Goal: Transaction & Acquisition: Purchase product/service

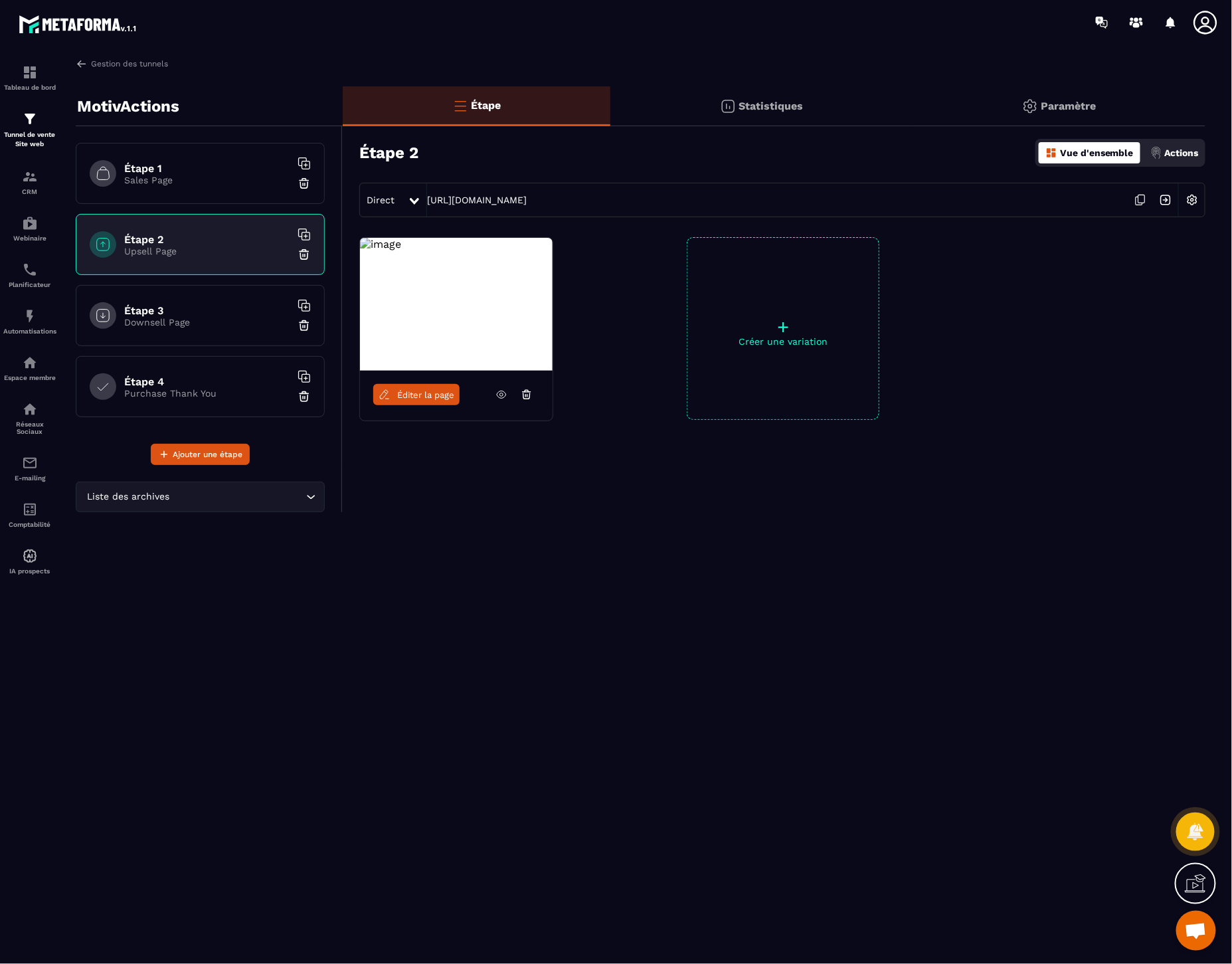
click at [499, 397] on icon at bounding box center [502, 395] width 9 height 7
click at [189, 382] on h6 "Étape 4" at bounding box center [207, 381] width 166 height 13
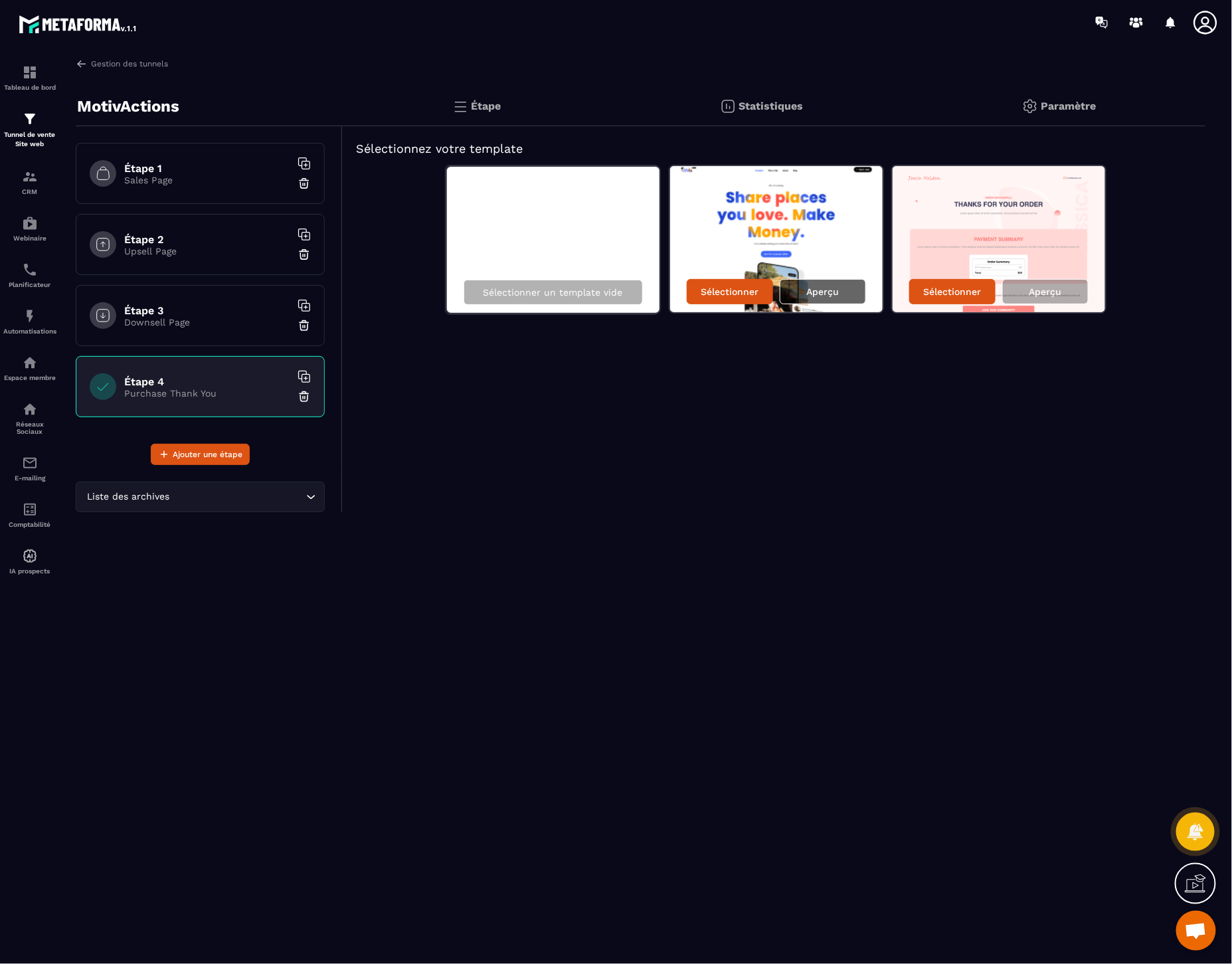
click at [826, 289] on p "Aperçu" at bounding box center [822, 291] width 32 height 10
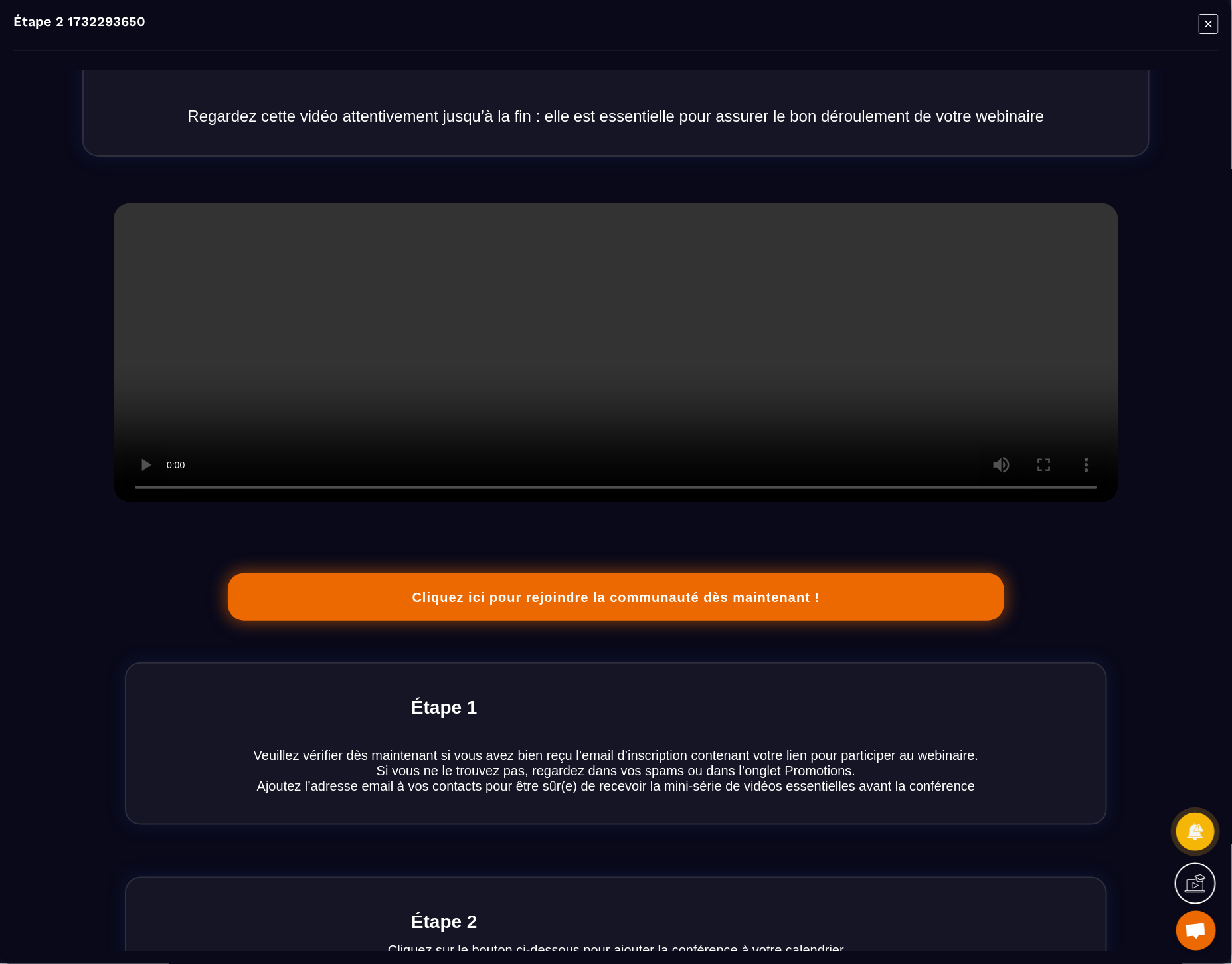
scroll to position [129, 0]
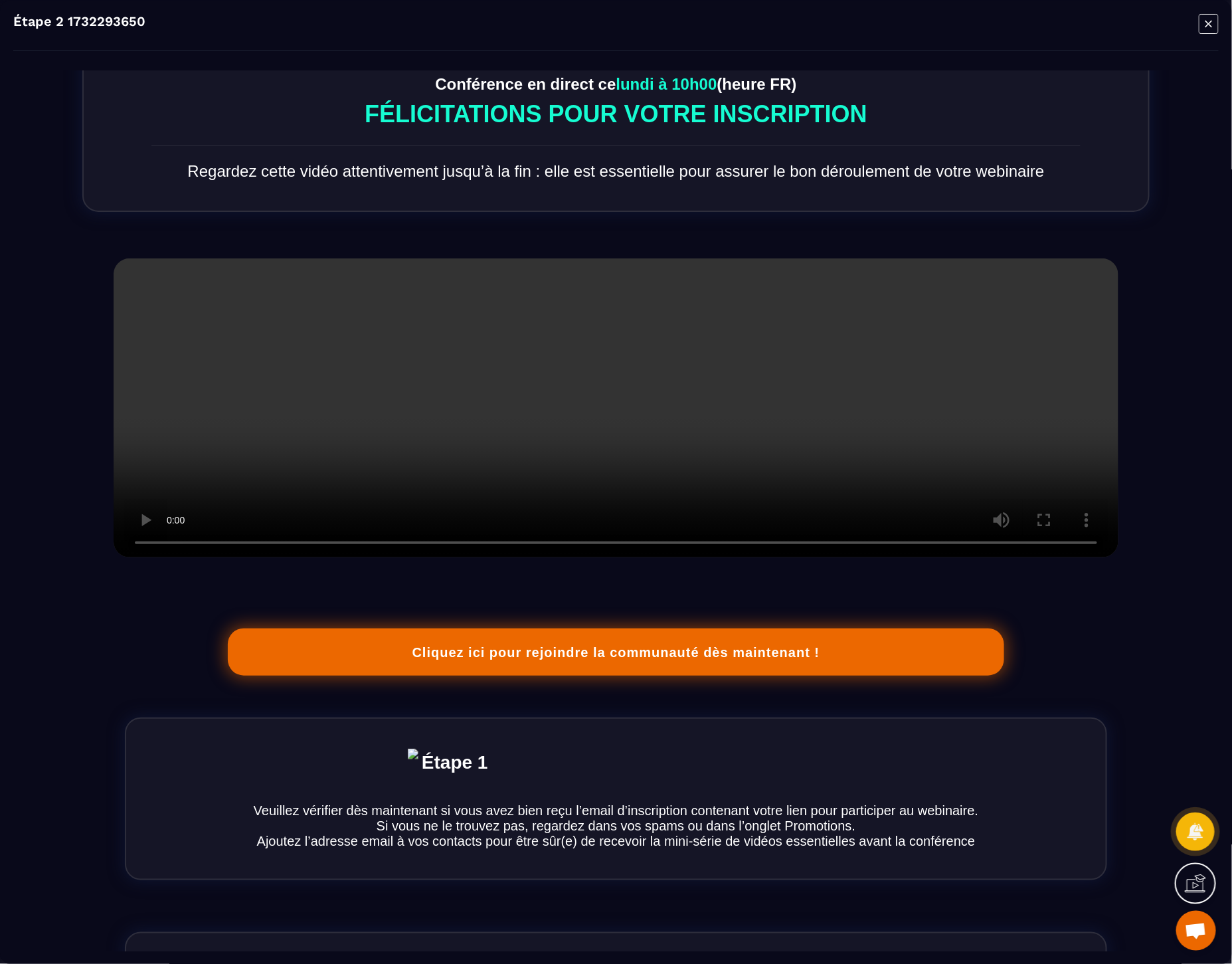
click at [1208, 24] on icon "Modal window" at bounding box center [1209, 23] width 6 height 6
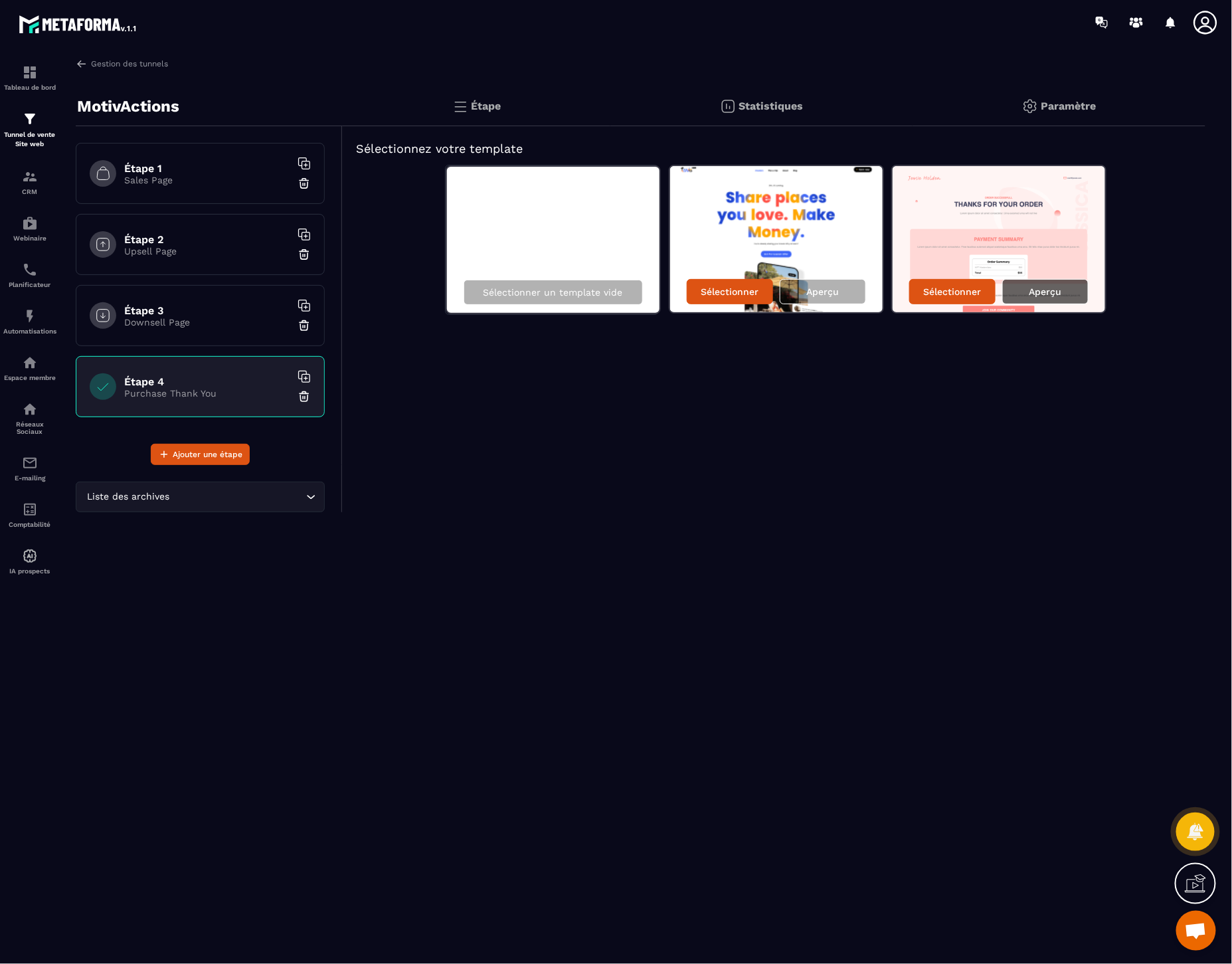
click at [1052, 288] on p "Aperçu" at bounding box center [1045, 291] width 32 height 10
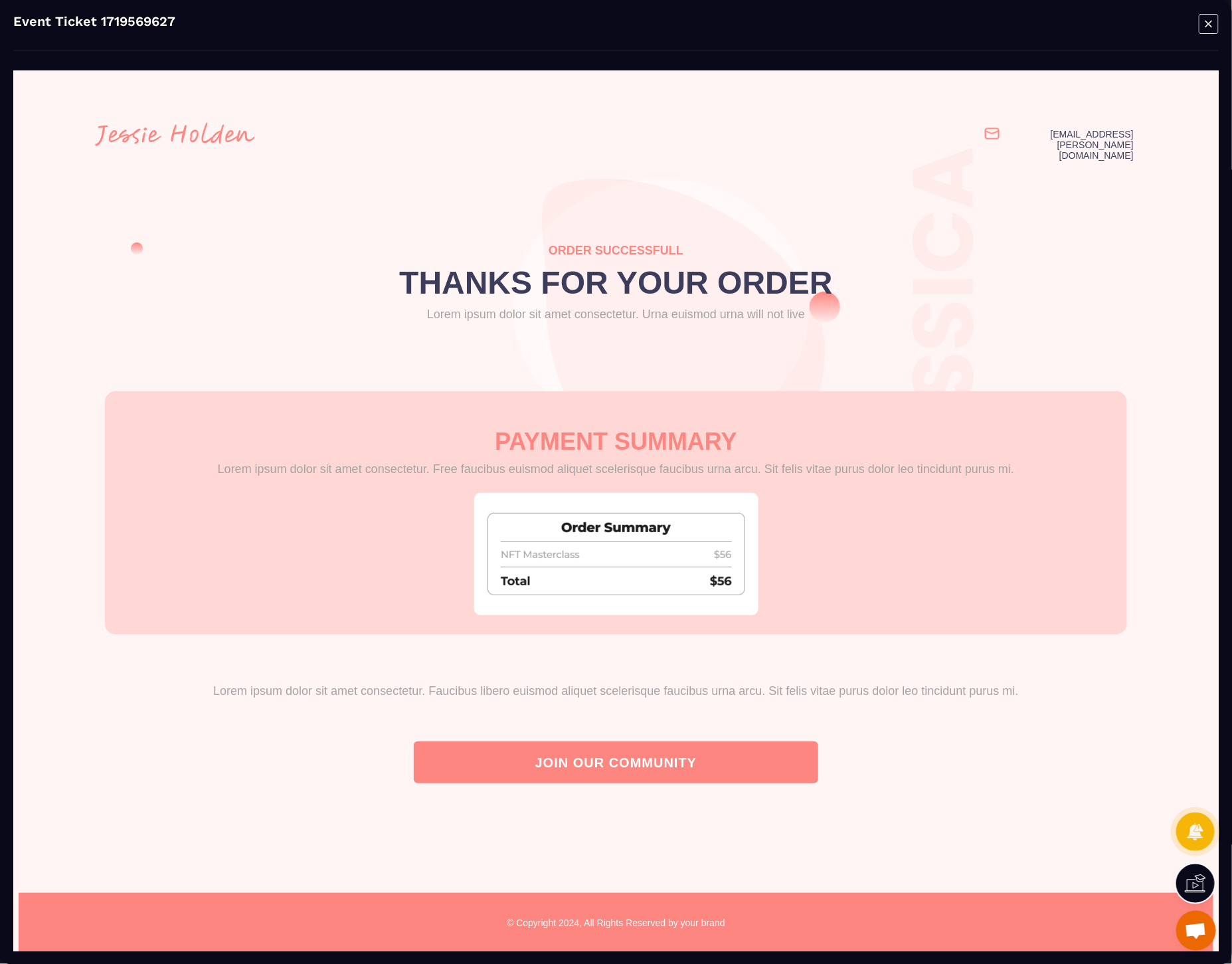
scroll to position [0, 0]
click at [1207, 24] on icon "Modal window" at bounding box center [1208, 24] width 20 height 20
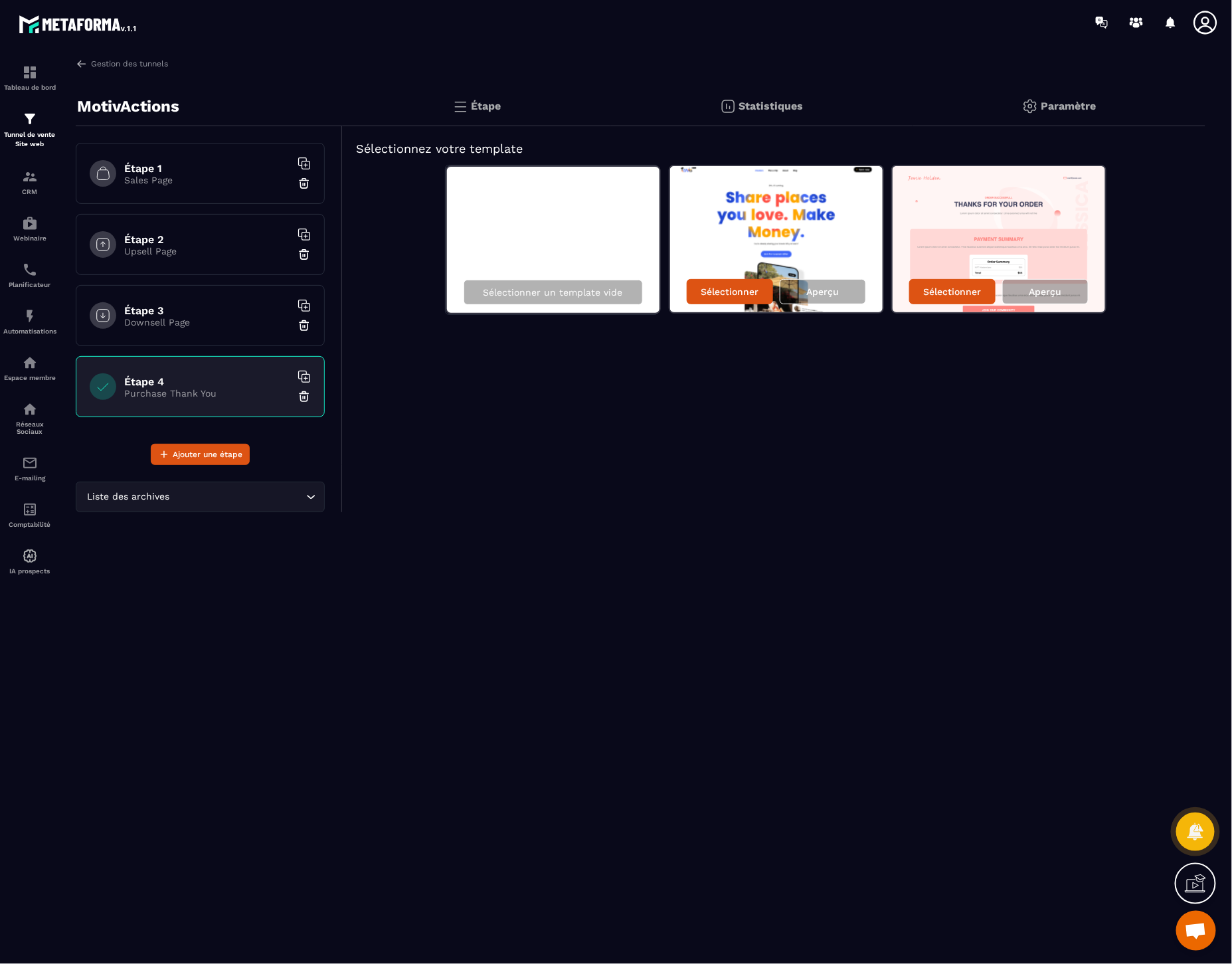
click at [215, 256] on div "Étape 2 Upsell Page" at bounding box center [200, 245] width 249 height 61
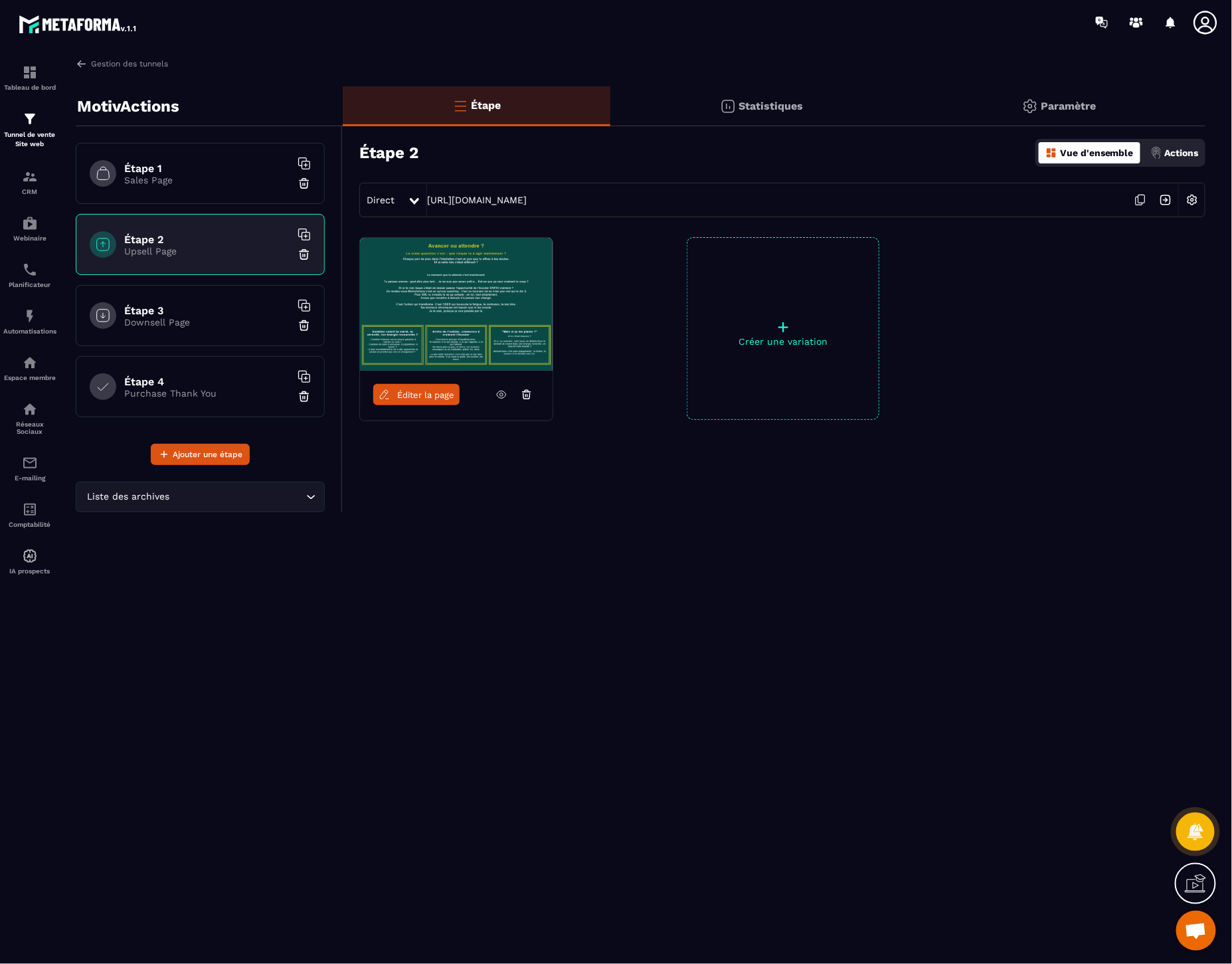
click at [1167, 199] on img at bounding box center [1166, 200] width 25 height 25
click at [496, 399] on icon at bounding box center [501, 394] width 12 height 12
drag, startPoint x: 180, startPoint y: 175, endPoint x: 213, endPoint y: 210, distance: 48.1
click at [180, 176] on p "Sales Page" at bounding box center [207, 180] width 166 height 10
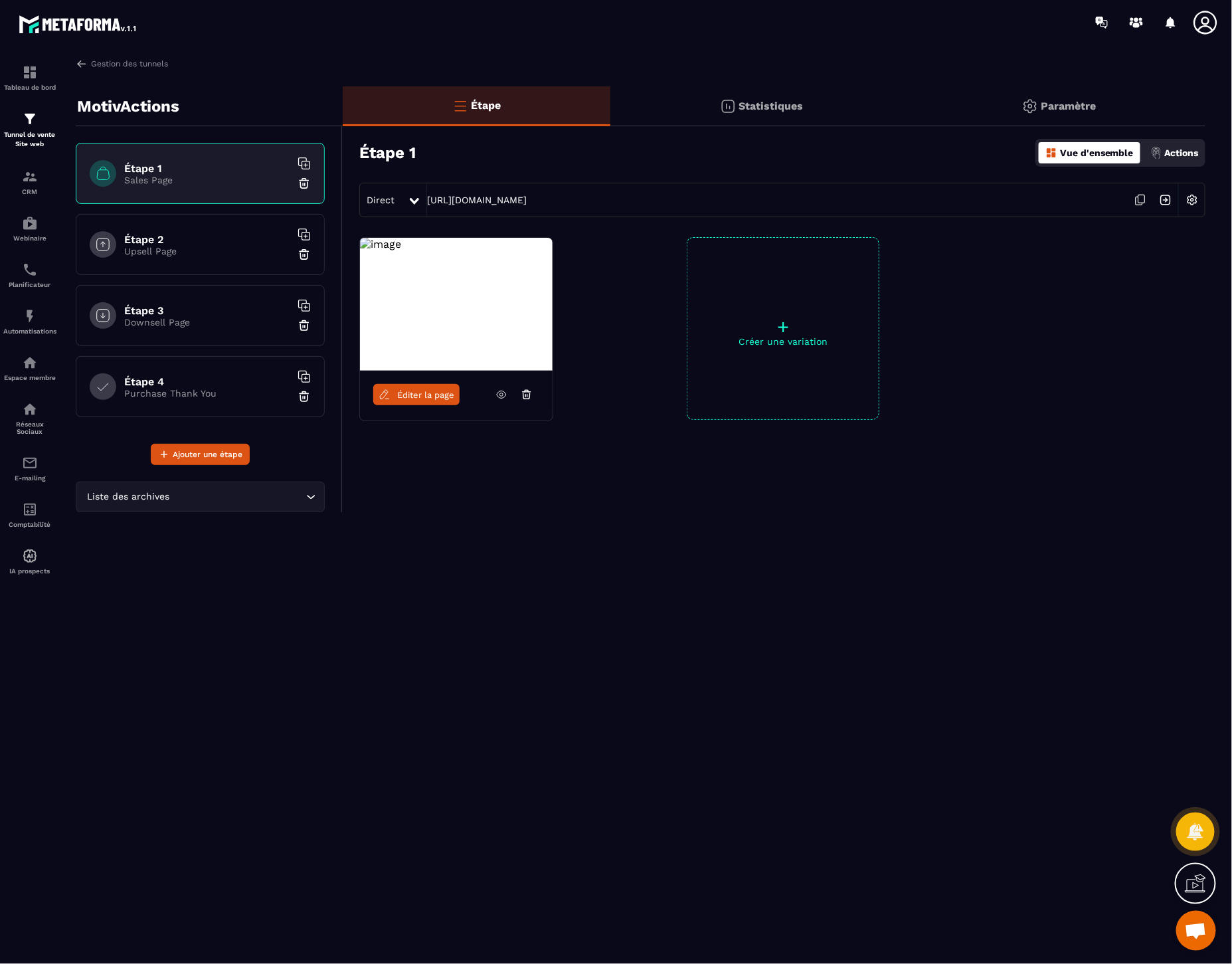
click at [503, 399] on icon at bounding box center [501, 394] width 12 height 12
click at [150, 243] on h6 "Étape 2" at bounding box center [207, 239] width 166 height 13
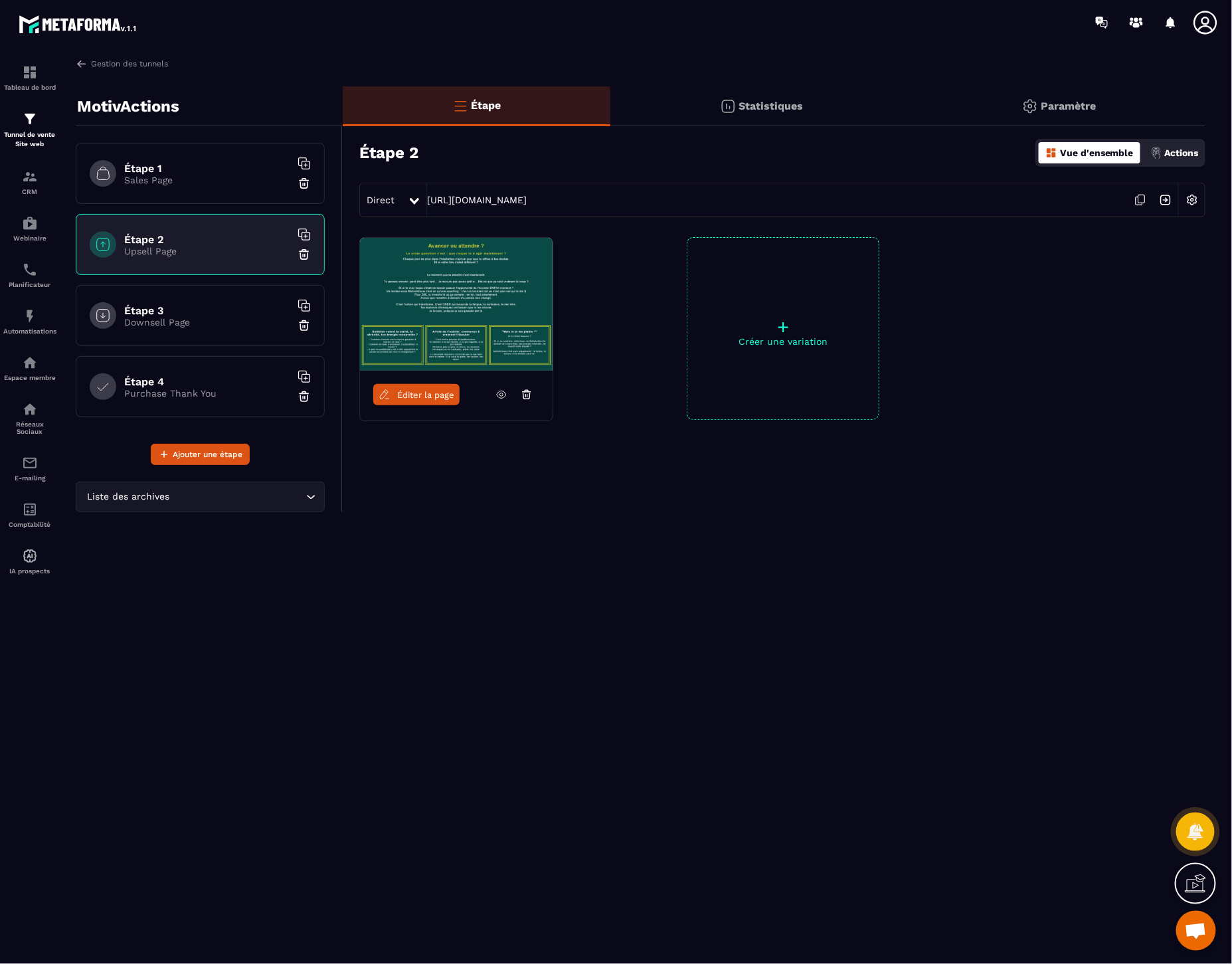
click at [1140, 202] on icon at bounding box center [1141, 199] width 6 height 8
click at [196, 182] on p "Sales Page" at bounding box center [207, 180] width 166 height 10
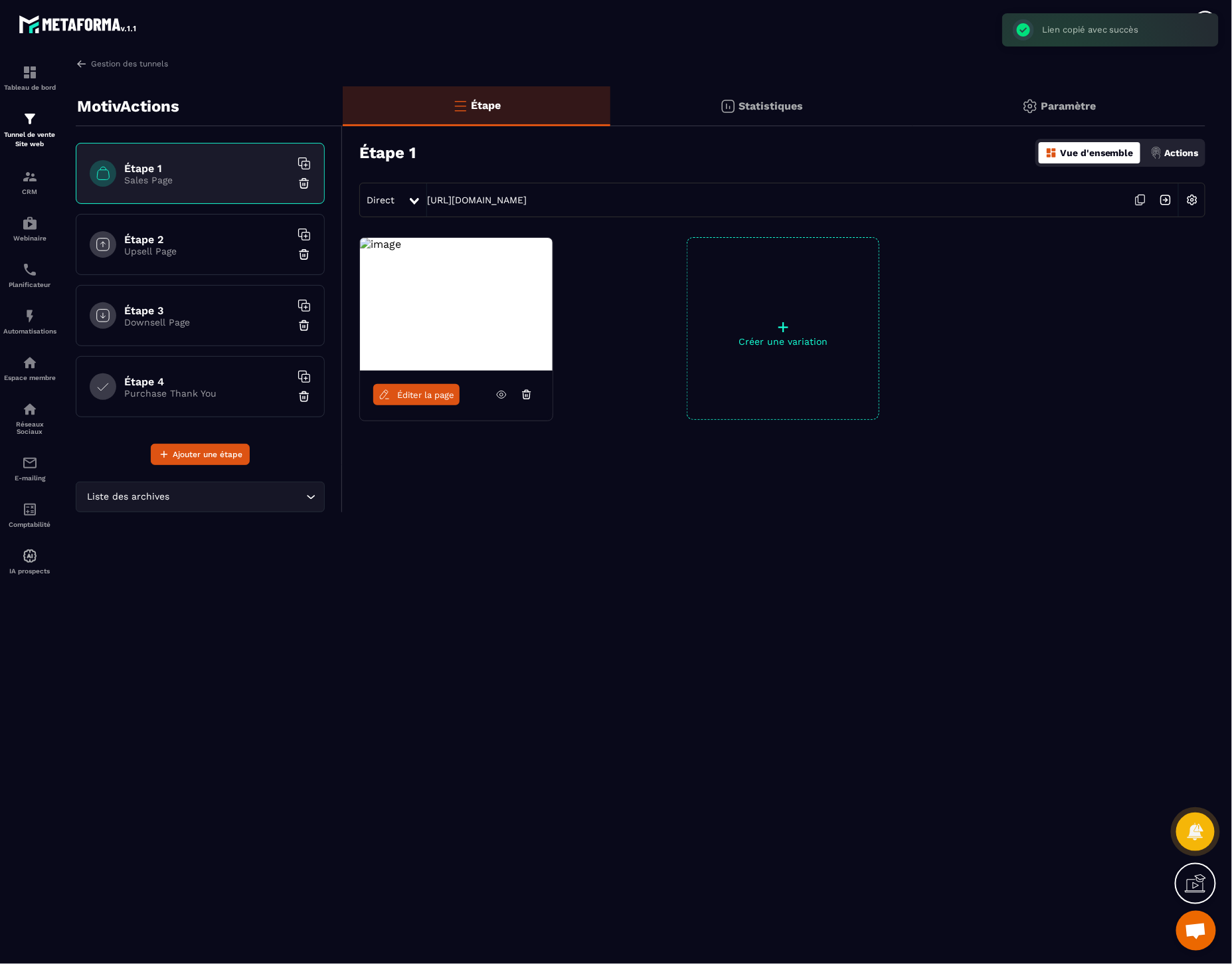
click at [429, 399] on span "Éditer la page" at bounding box center [425, 395] width 58 height 10
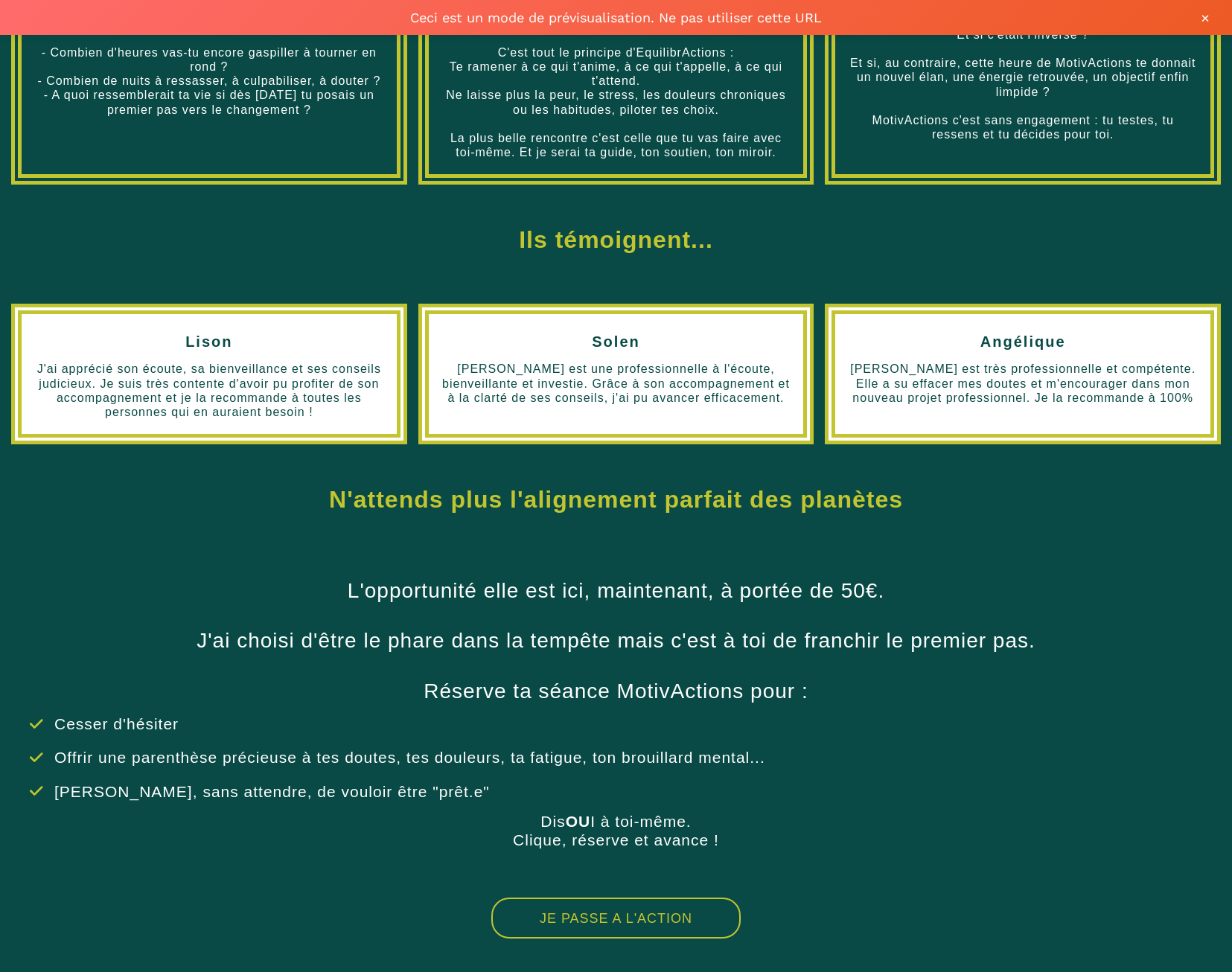
scroll to position [557, 0]
click at [626, 917] on button "JE PASSE A L'ACTION" at bounding box center [616, 918] width 249 height 41
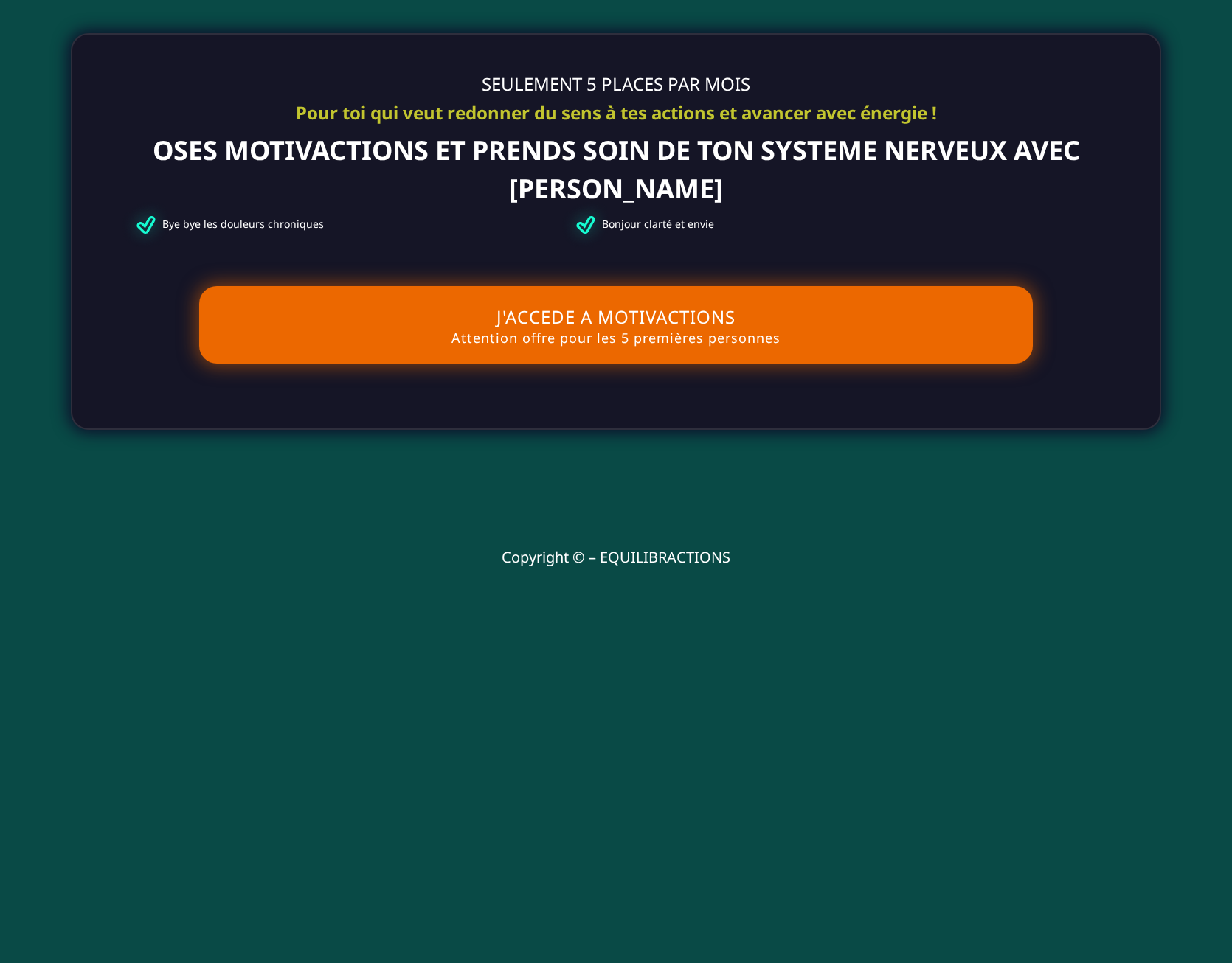
click at [576, 333] on button "J'ACCEDE A MOTIVACTIONS Attention offre pour les 5 premières personnes" at bounding box center [617, 324] width 835 height 78
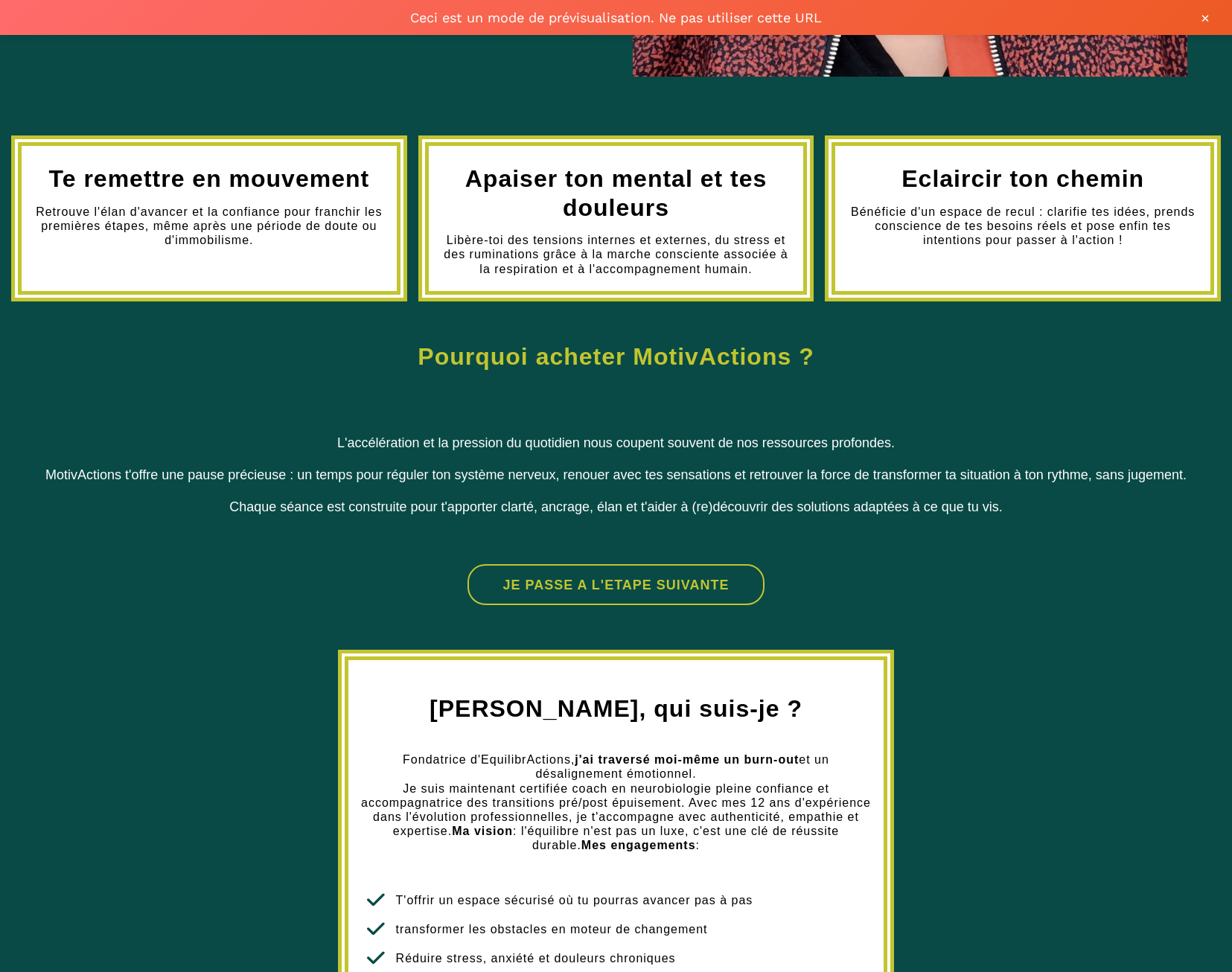
scroll to position [893, 0]
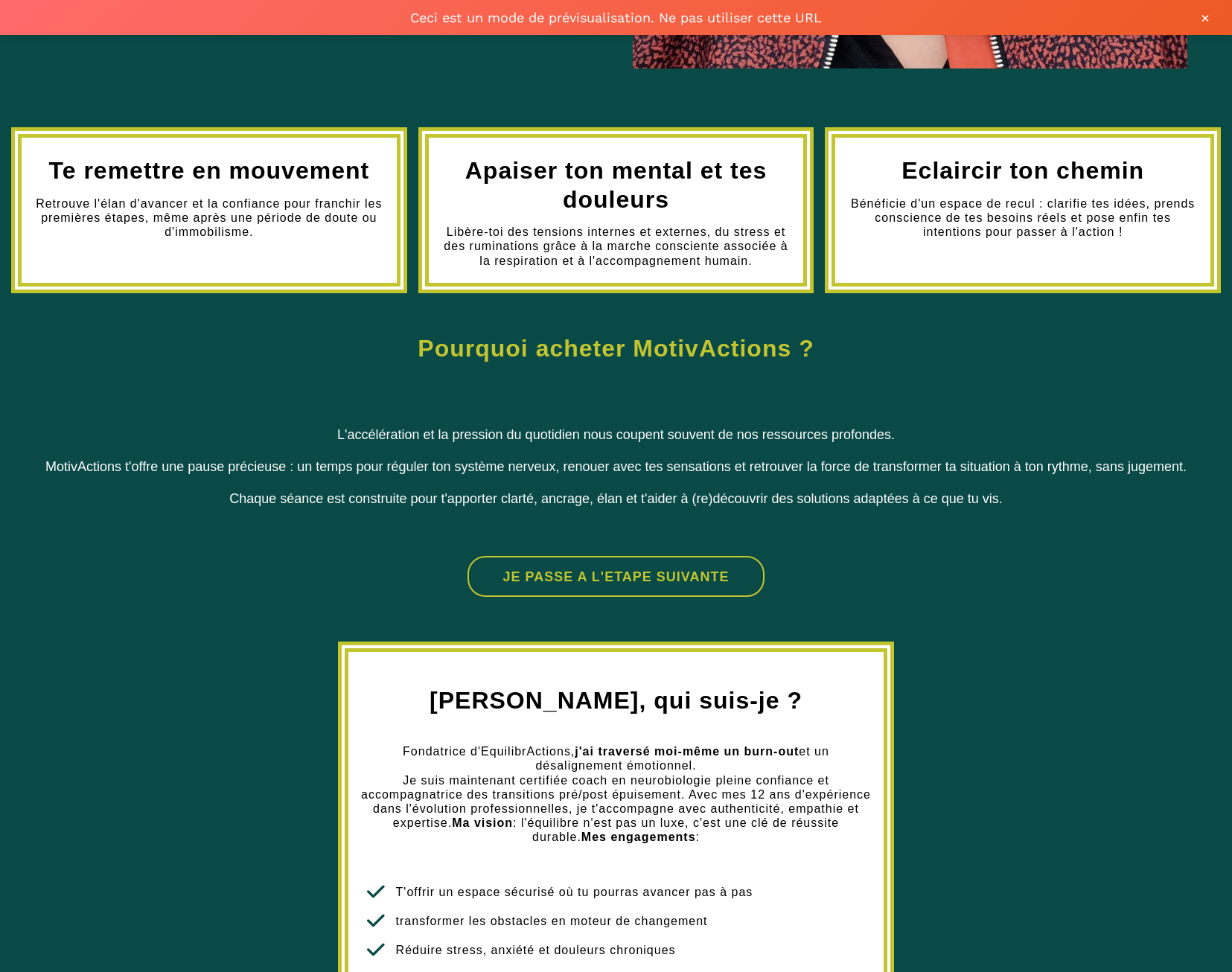
click at [699, 568] on button "JE PASSE A L'ETAPE SUIVANTE" at bounding box center [616, 576] width 297 height 41
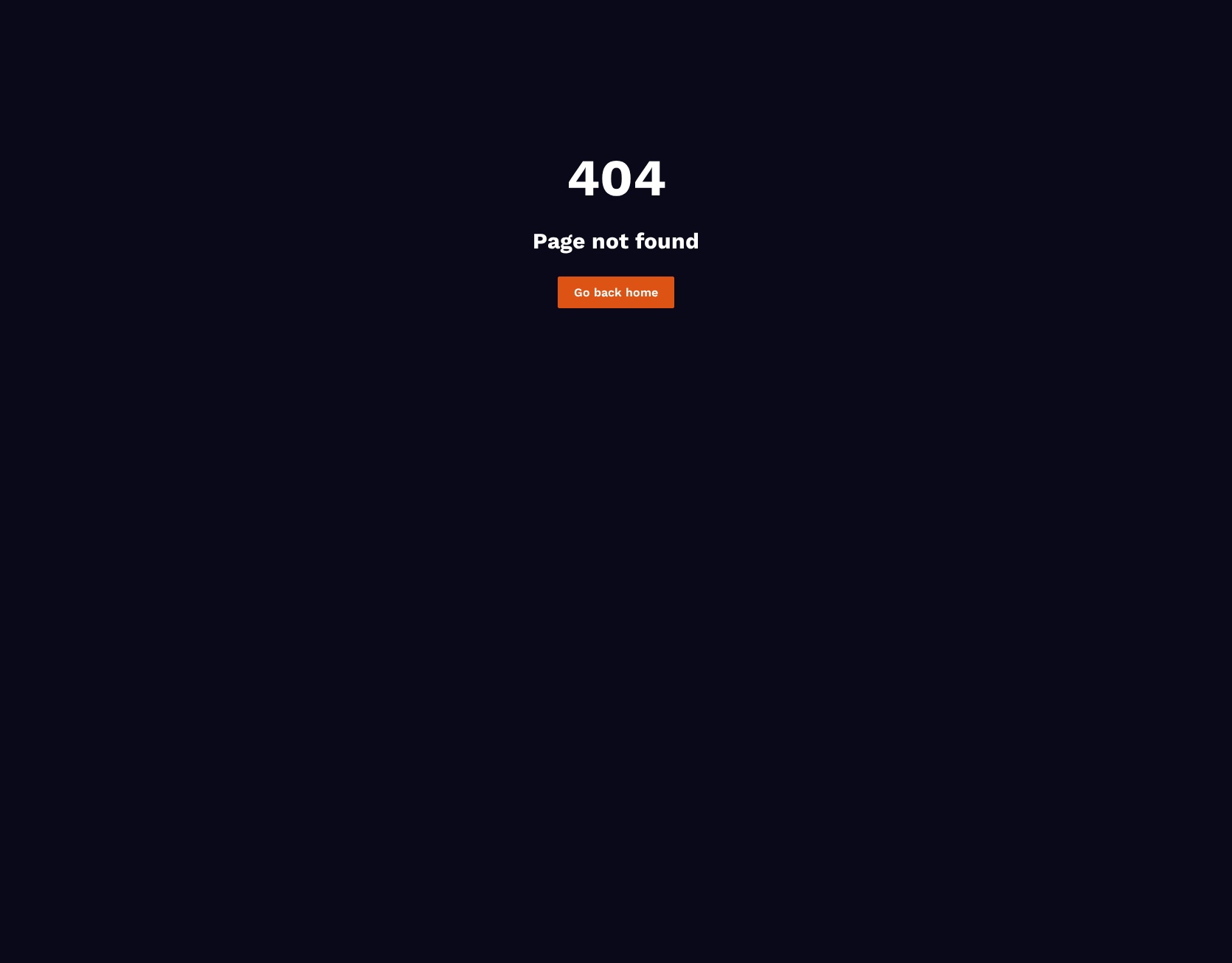
click at [635, 289] on link "Go back home" at bounding box center [616, 292] width 116 height 31
